Goal: Register for event/course

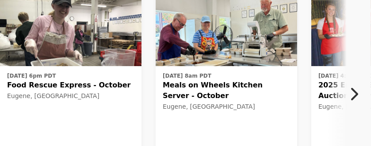
scroll to position [92, 0]
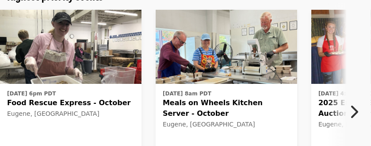
click at [353, 109] on icon "chevron-right icon" at bounding box center [354, 111] width 9 height 17
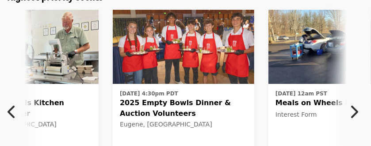
scroll to position [0, 200]
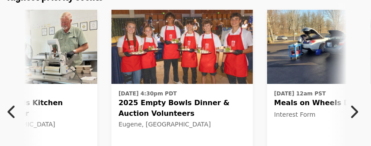
click at [353, 109] on icon "chevron-right icon" at bounding box center [354, 111] width 9 height 17
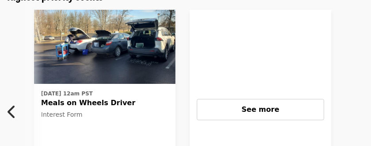
scroll to position [0, 438]
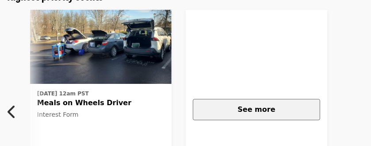
click at [278, 103] on button "See more" at bounding box center [257, 109] width 128 height 21
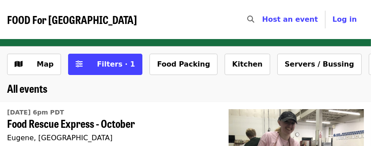
scroll to position [128, 0]
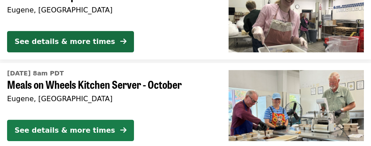
click at [88, 131] on div "See details & more times" at bounding box center [65, 130] width 100 height 11
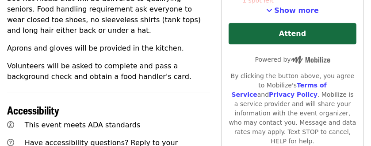
scroll to position [510, 0]
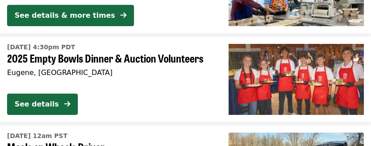
scroll to position [255, 0]
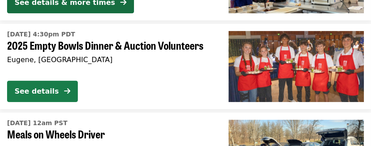
click at [55, 87] on div "See details" at bounding box center [37, 91] width 44 height 11
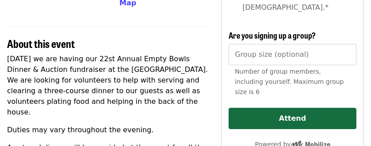
scroll to position [383, 0]
